Goal: Transaction & Acquisition: Purchase product/service

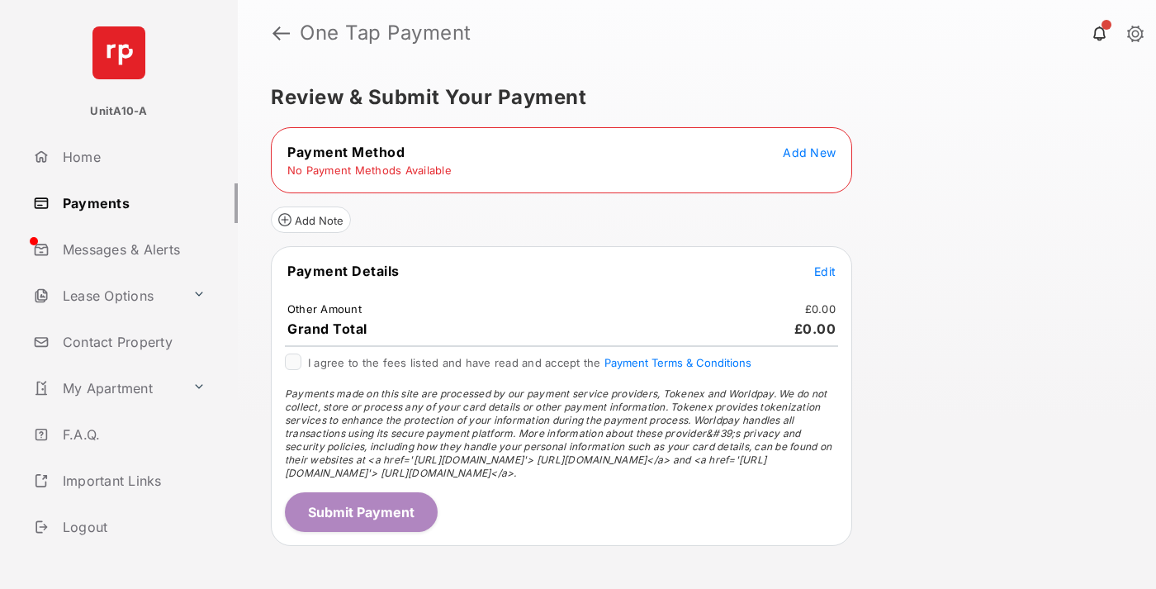
click at [809, 152] on span "Add New" at bounding box center [809, 152] width 53 height 14
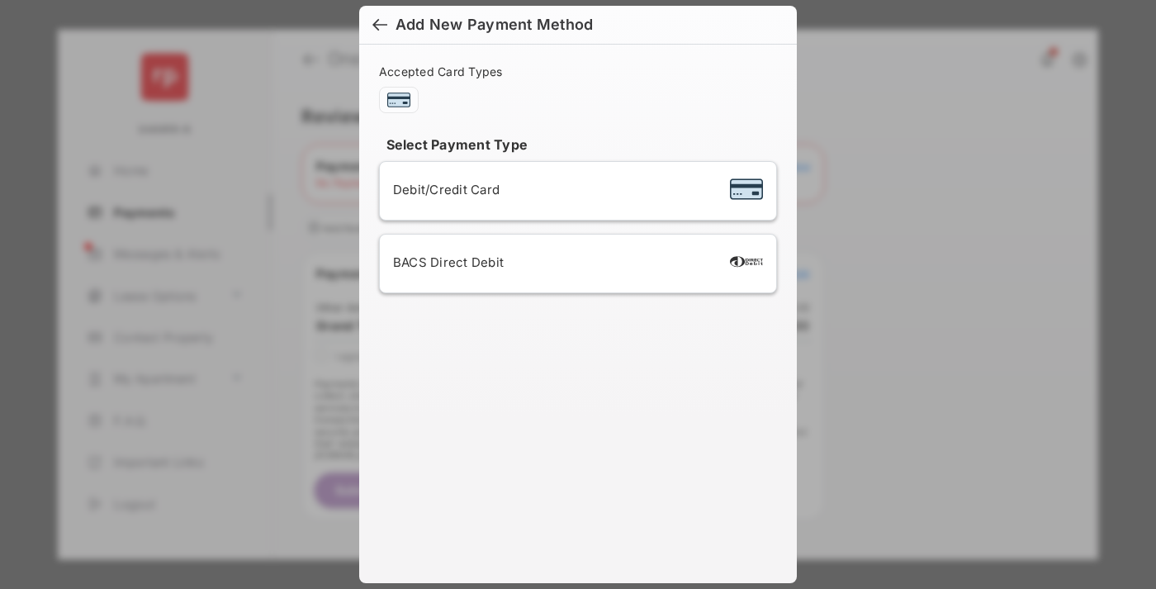
click at [442, 189] on span "Debit/Credit Card" at bounding box center [446, 190] width 107 height 16
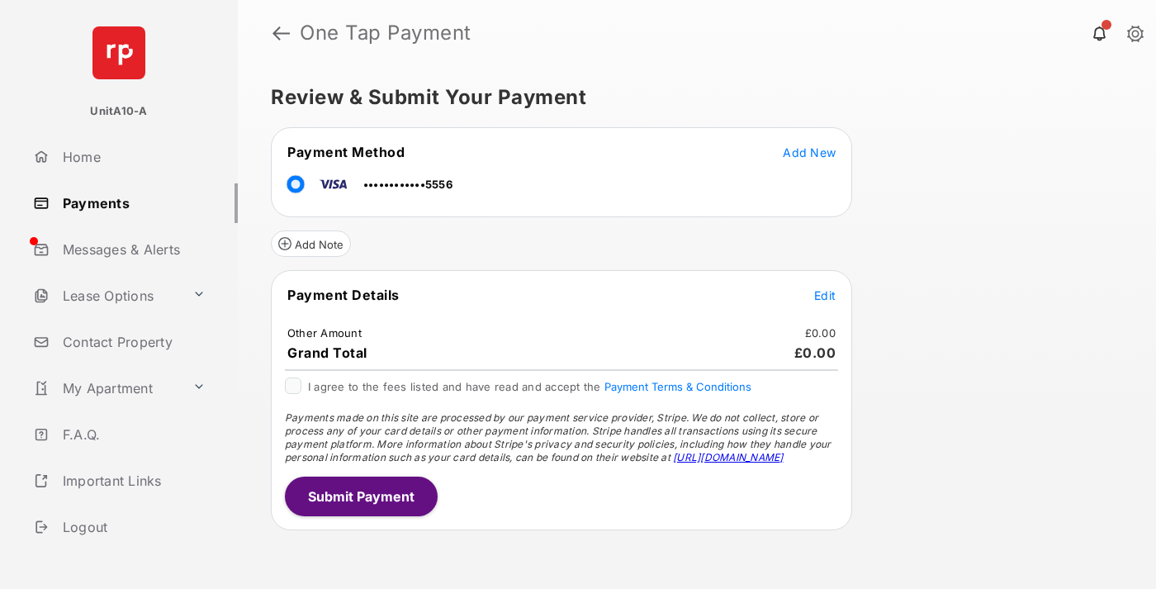
click at [825, 295] on span "Edit" at bounding box center [824, 295] width 21 height 14
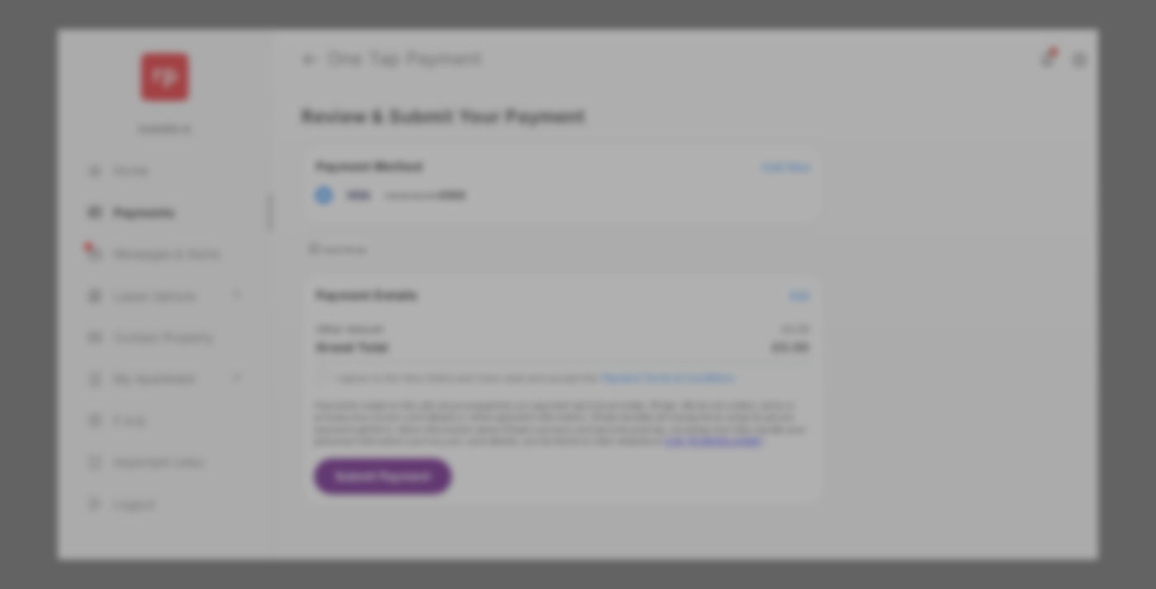
type input "***"
click at [522, 416] on button "Save" at bounding box center [522, 436] width 83 height 40
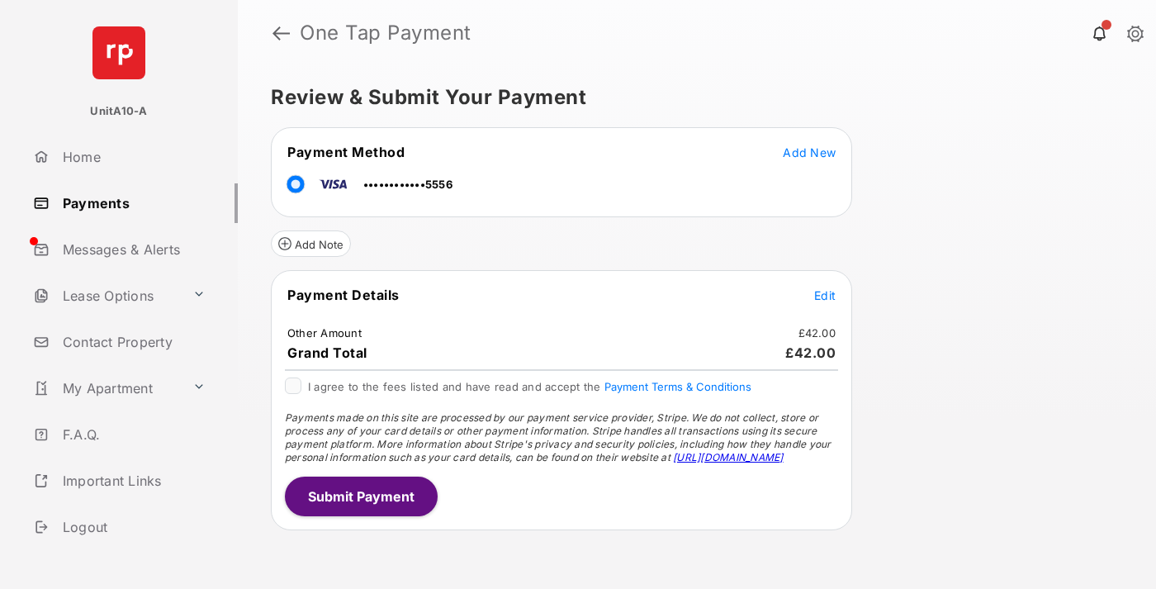
click at [360, 495] on button "Submit Payment" at bounding box center [361, 496] width 153 height 40
